Goal: Information Seeking & Learning: Learn about a topic

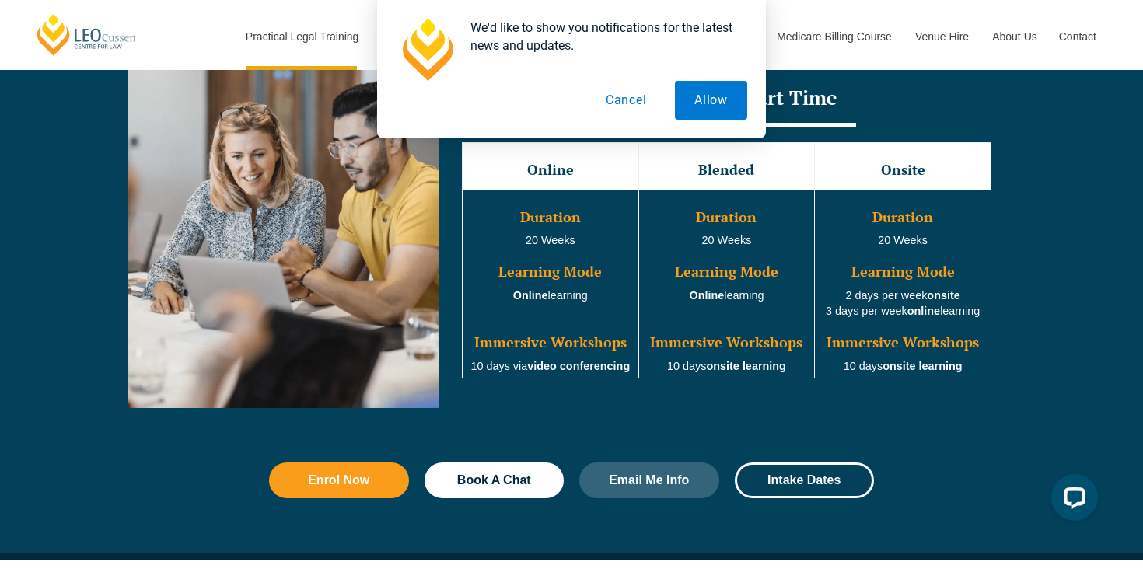
click at [620, 105] on button "Cancel" at bounding box center [626, 100] width 80 height 39
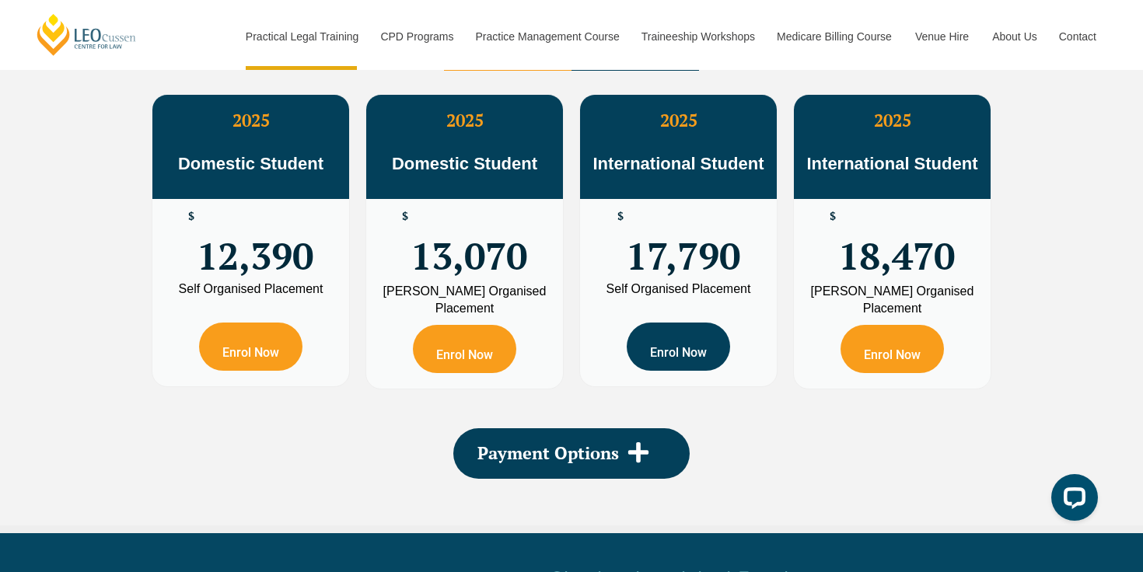
scroll to position [2751, 0]
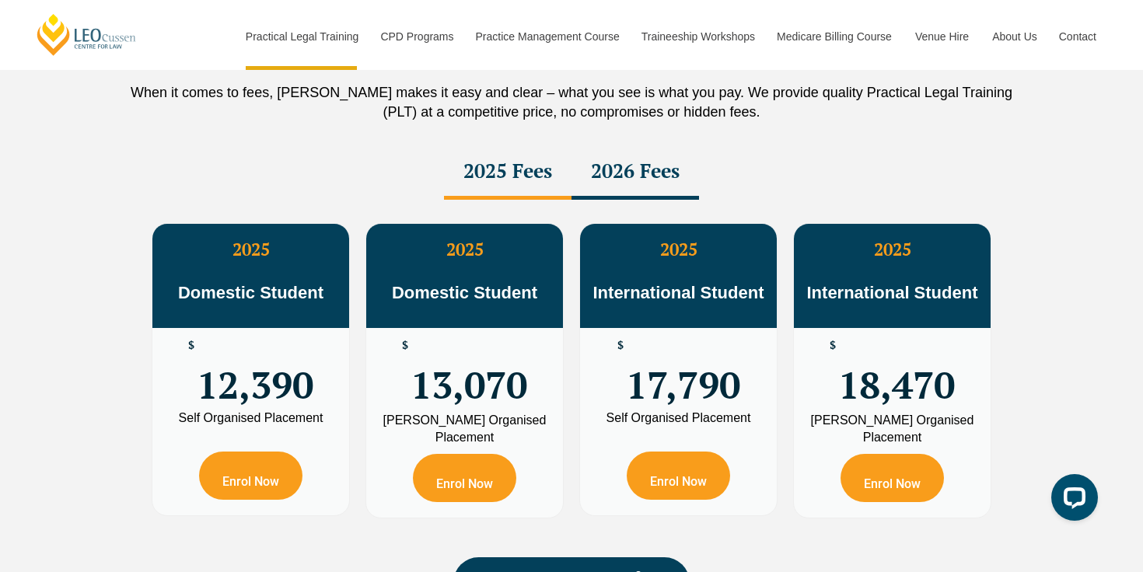
click at [655, 193] on div "2026 Fees" at bounding box center [636, 172] width 128 height 54
click at [558, 180] on div "2025 Fees" at bounding box center [508, 172] width 128 height 54
click at [618, 173] on div "2026 Fees" at bounding box center [636, 172] width 128 height 54
click at [511, 181] on div "2025 Fees" at bounding box center [508, 172] width 128 height 54
click at [629, 181] on div "2026 Fees" at bounding box center [636, 172] width 128 height 54
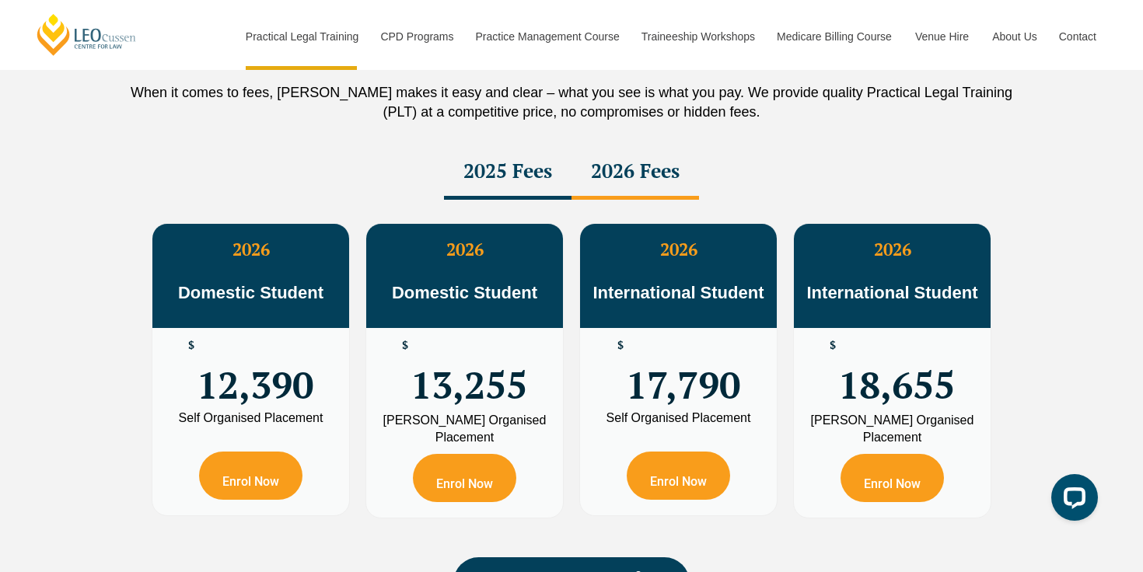
click at [488, 179] on div "2025 Fees" at bounding box center [508, 172] width 128 height 54
click at [635, 179] on div "2026 Fees" at bounding box center [636, 172] width 128 height 54
click at [499, 179] on div "2025 Fees" at bounding box center [508, 172] width 128 height 54
click at [654, 180] on div "2026 Fees" at bounding box center [636, 172] width 128 height 54
click at [486, 175] on div "2025 Fees" at bounding box center [508, 172] width 128 height 54
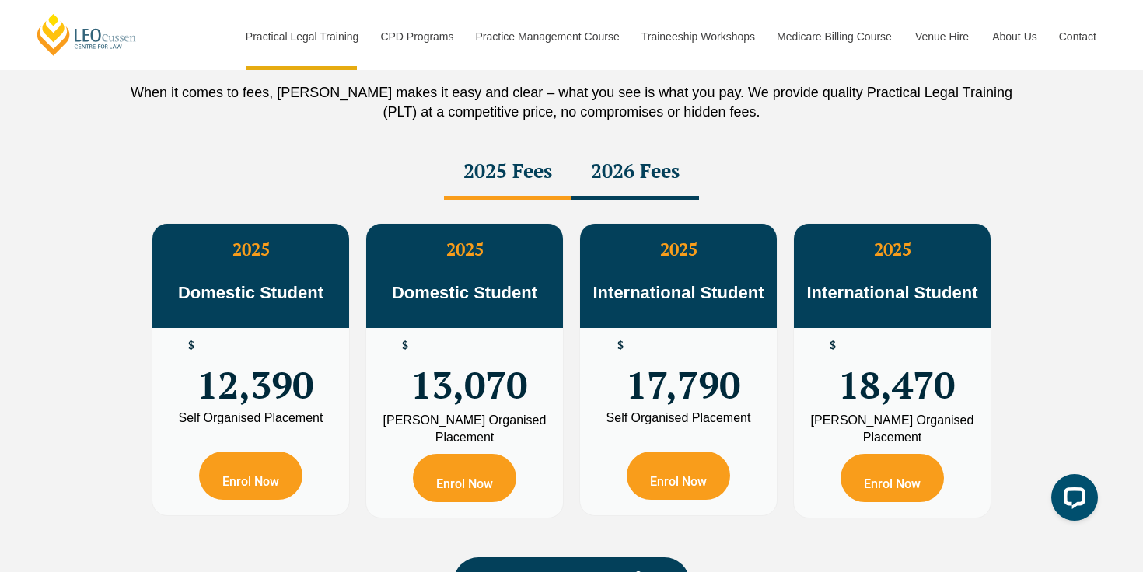
click at [620, 175] on div "2026 Fees" at bounding box center [636, 172] width 128 height 54
click at [492, 182] on div "2025 Fees" at bounding box center [508, 172] width 128 height 54
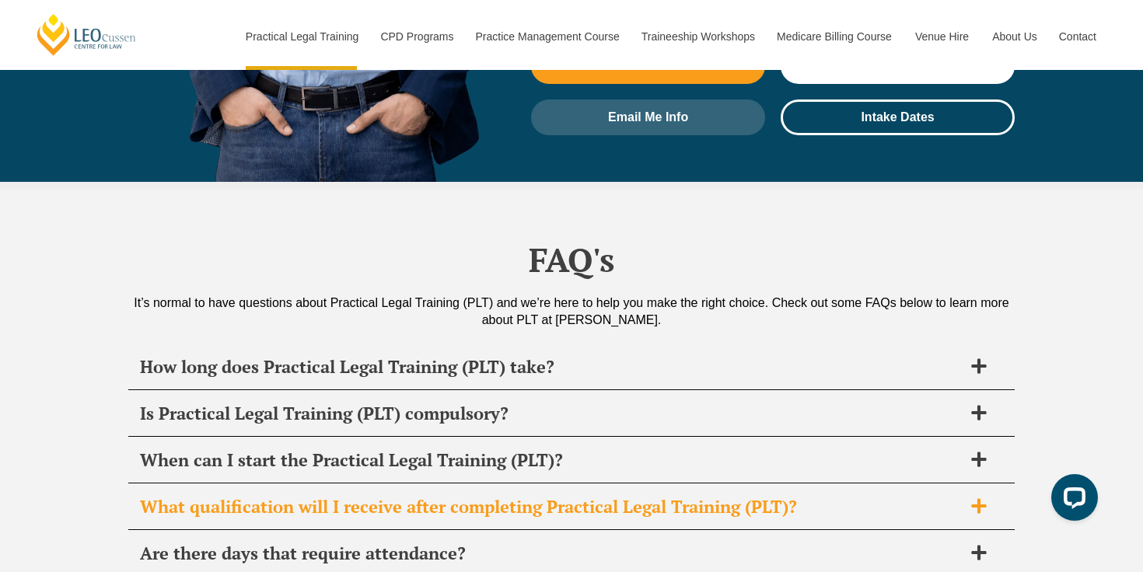
scroll to position [7265, 0]
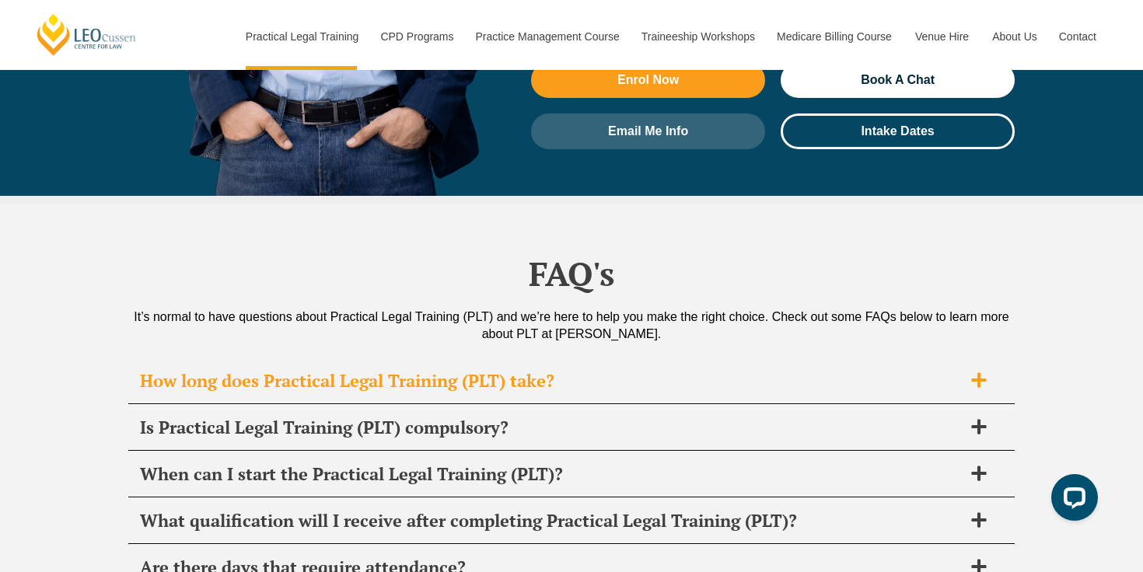
click at [656, 359] on div "How long does Practical Legal Training (PLT) take?" at bounding box center [571, 382] width 887 height 46
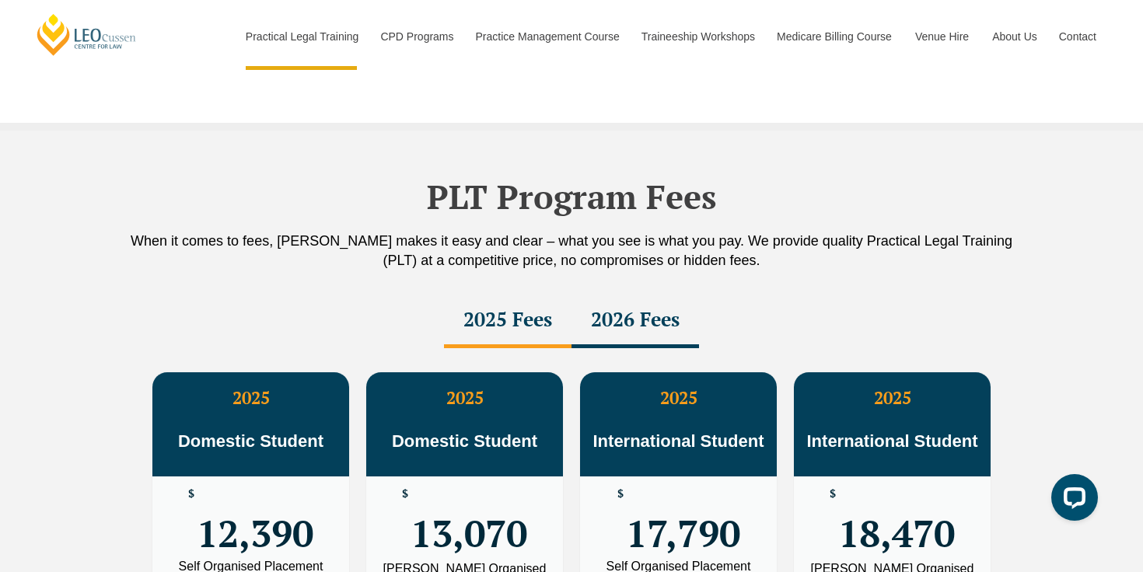
scroll to position [2731, 0]
